Goal: Task Accomplishment & Management: Use online tool/utility

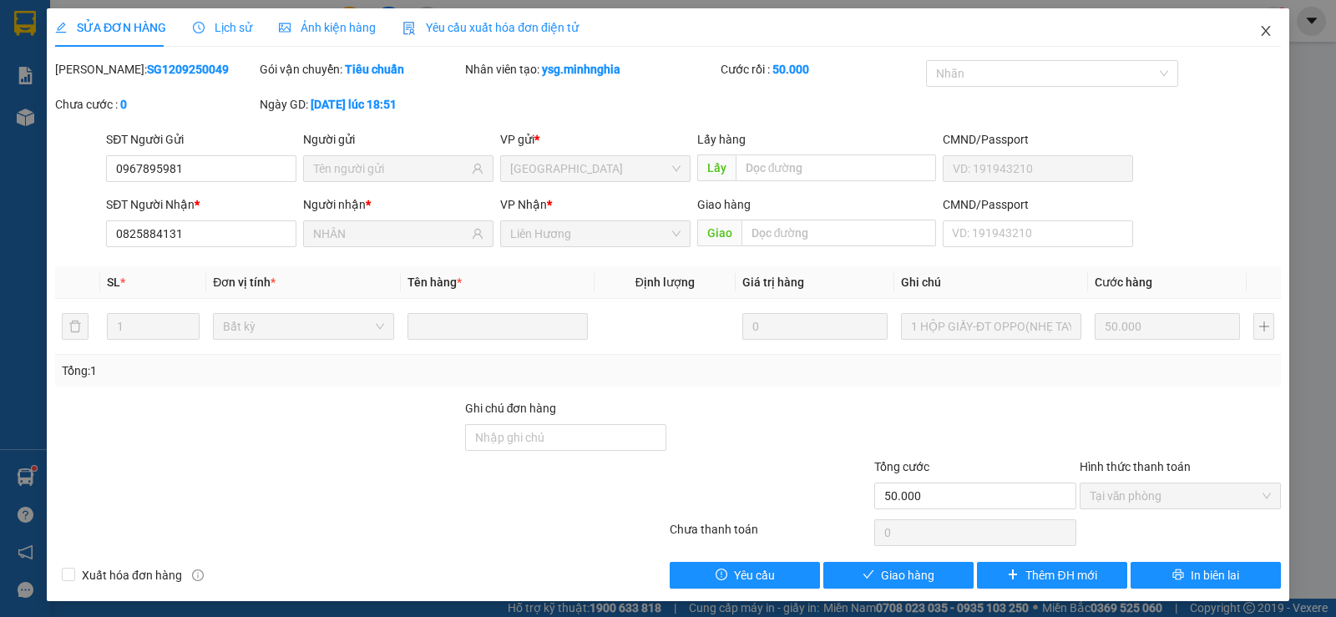
click at [1260, 31] on icon "close" at bounding box center [1265, 30] width 13 height 13
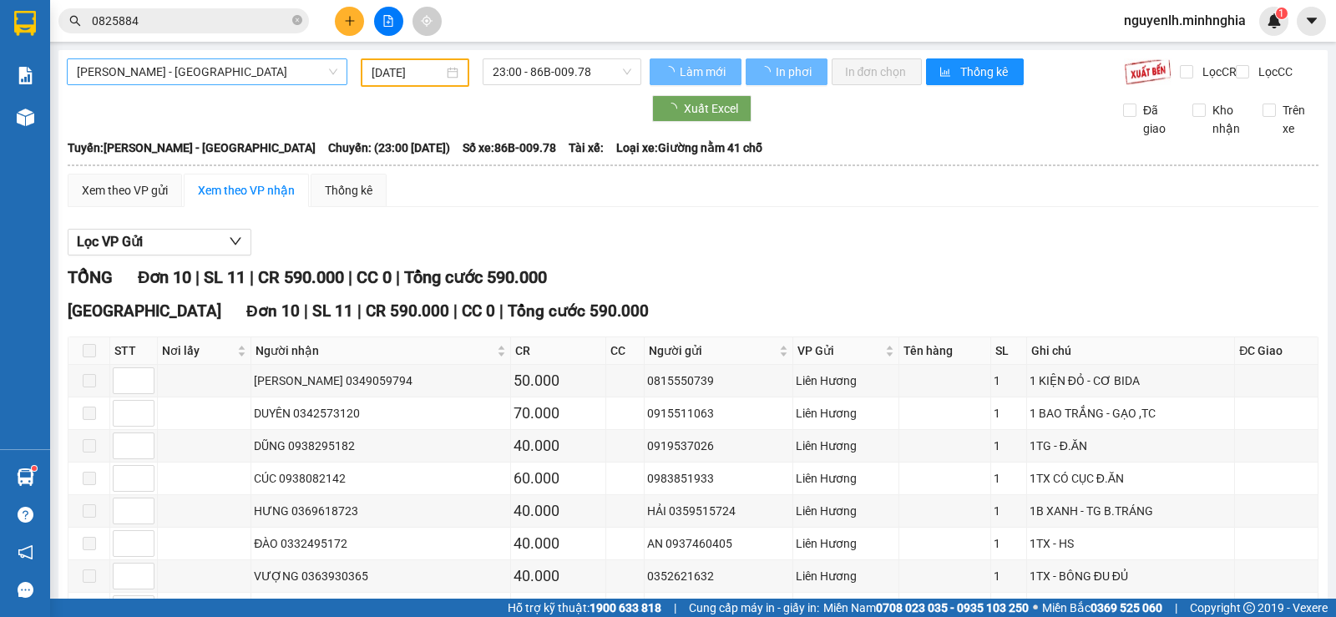
click at [197, 81] on span "[PERSON_NAME] - [GEOGRAPHIC_DATA]" at bounding box center [207, 71] width 260 height 25
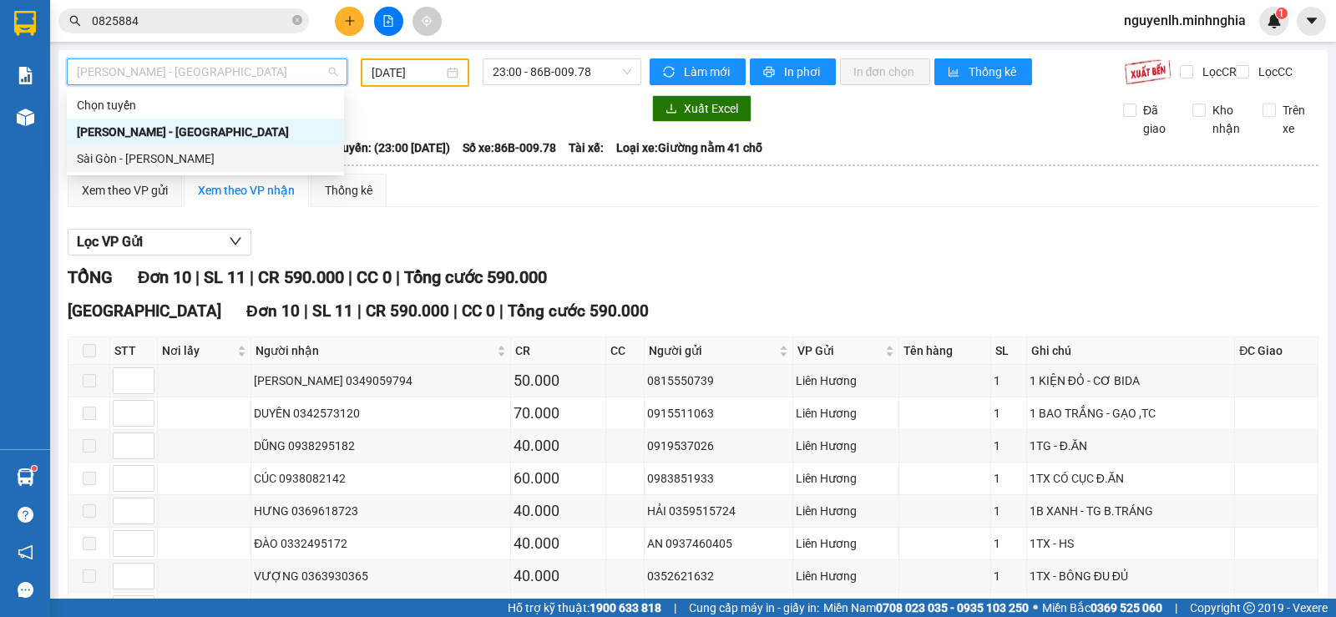
click at [166, 155] on div "Sài Gòn - [PERSON_NAME]" at bounding box center [205, 158] width 257 height 18
type input "[DATE]"
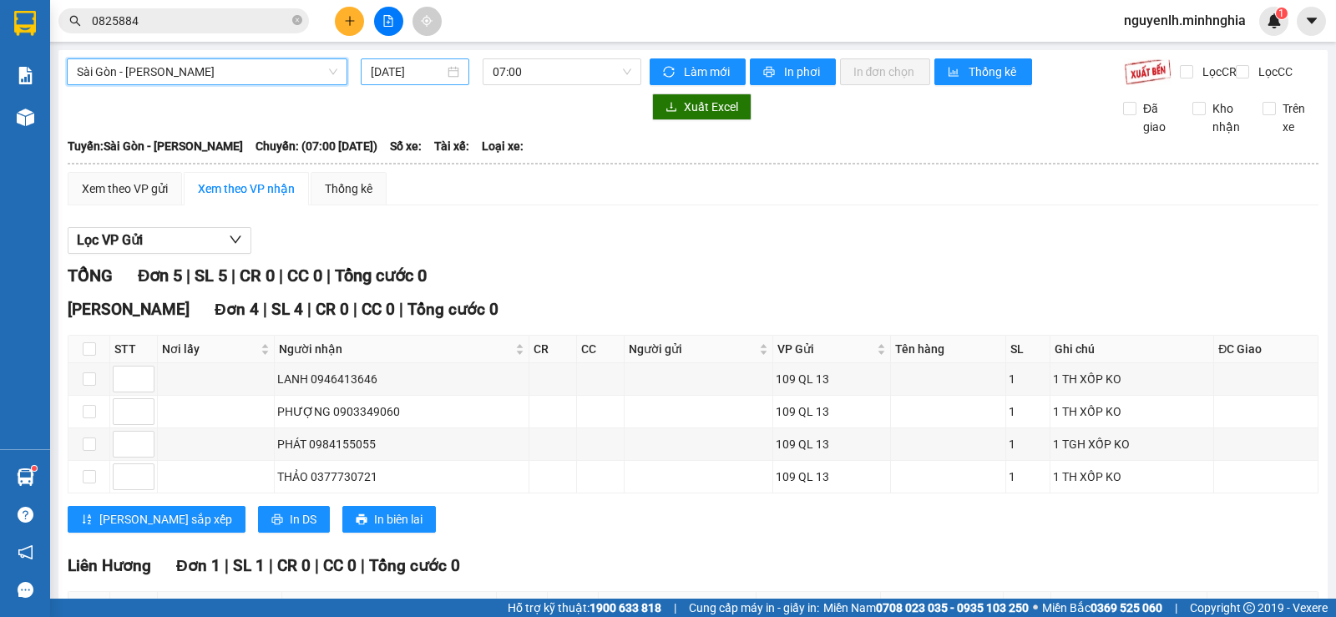
click at [397, 67] on input "[DATE]" at bounding box center [408, 72] width 74 height 18
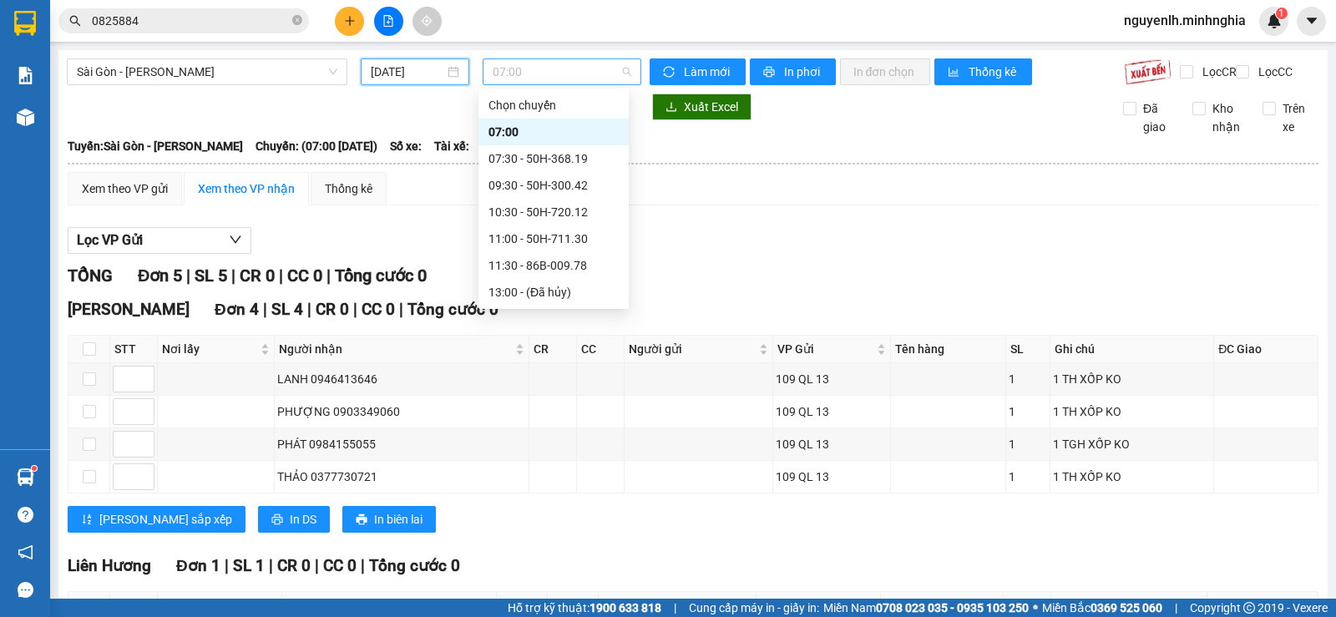
click at [558, 67] on span "07:00" at bounding box center [562, 71] width 138 height 25
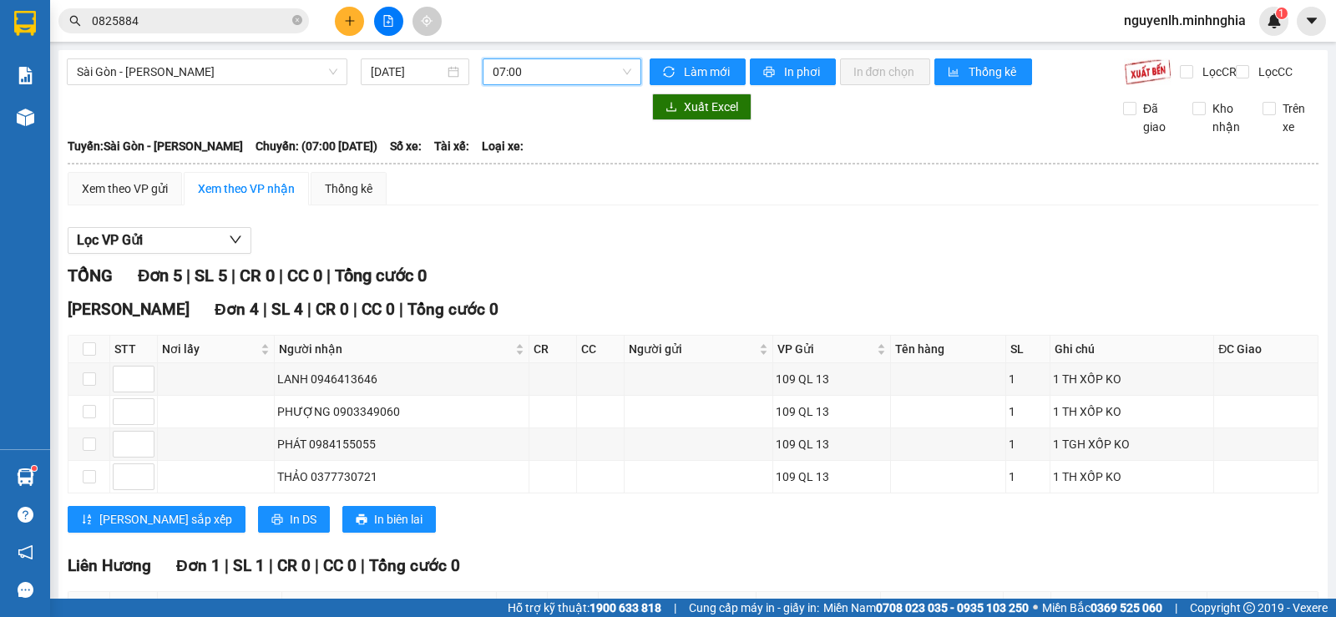
click at [278, 13] on input "0825884" at bounding box center [190, 21] width 197 height 18
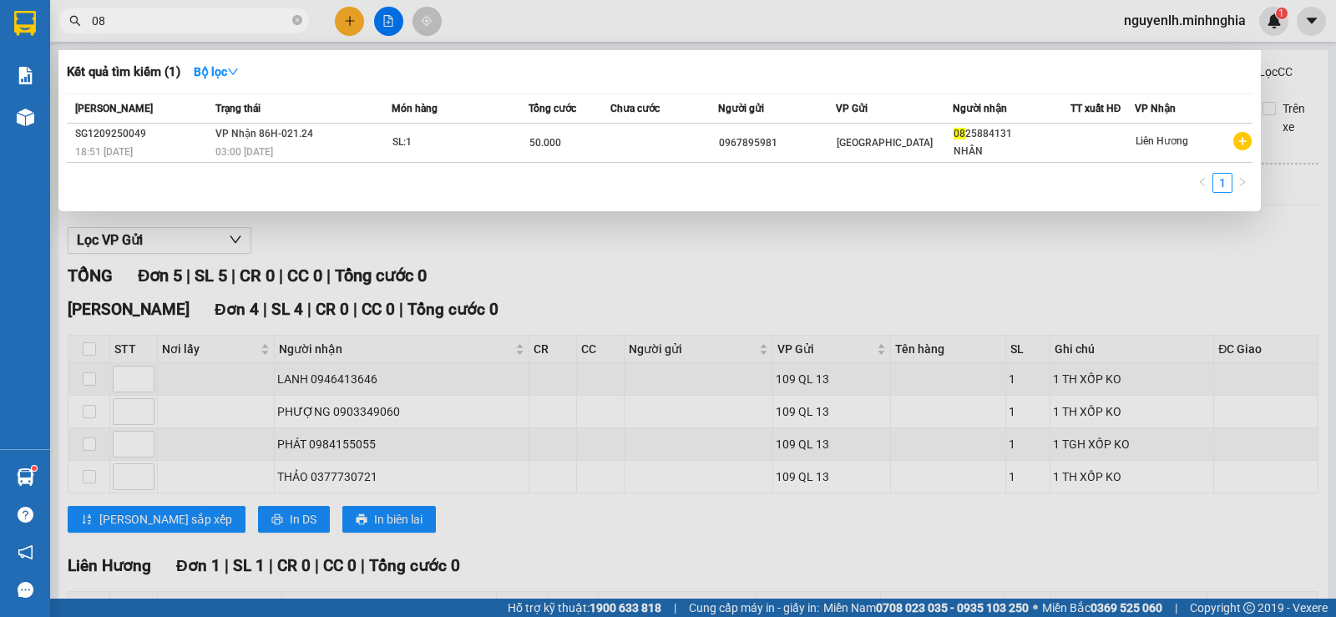
type input "0"
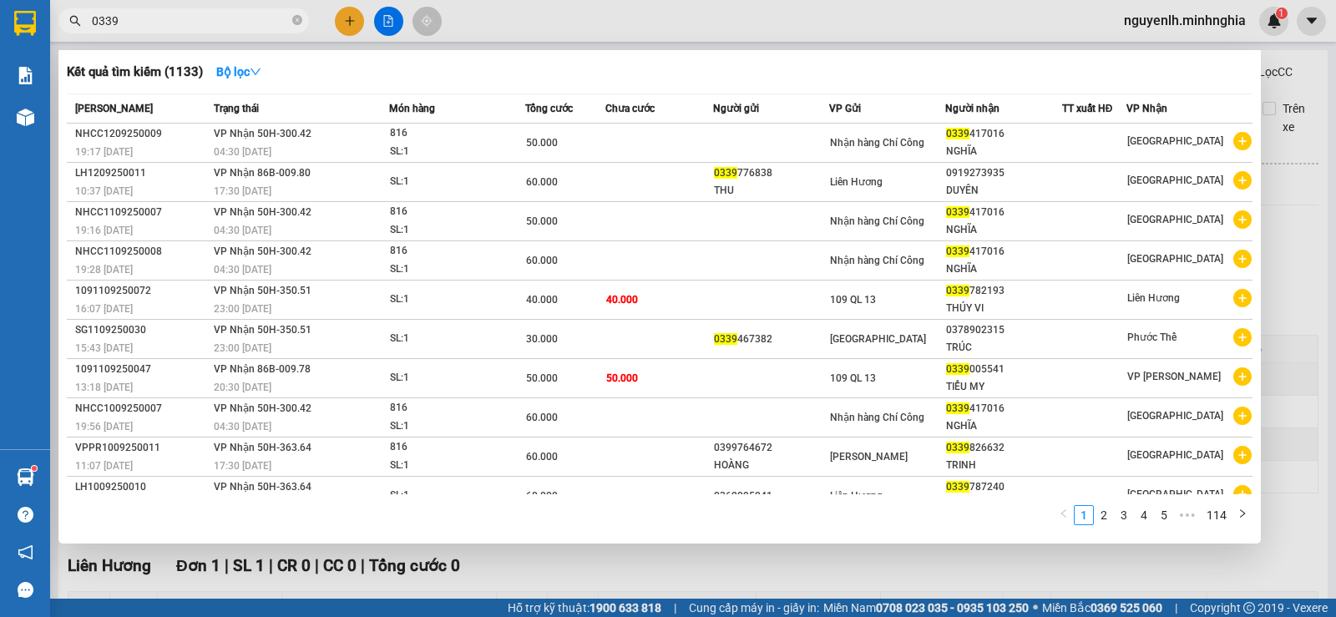
type input "0339"
